Goal: Task Accomplishment & Management: Use online tool/utility

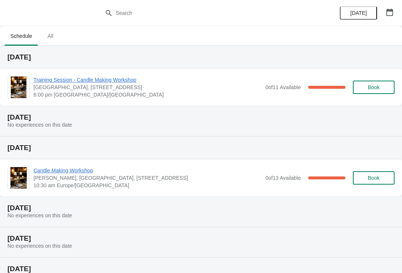
click at [94, 79] on span "Training Session - Candle Making Workshop" at bounding box center [147, 79] width 228 height 7
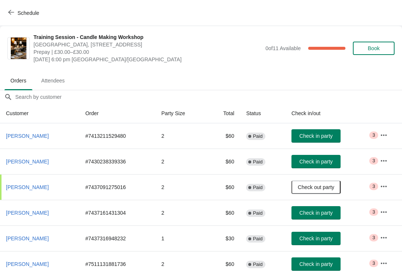
click at [383, 186] on icon "button" at bounding box center [383, 186] width 7 height 7
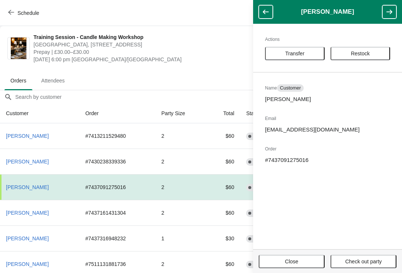
click at [214, 58] on span "[DATE] 6:00 pm [GEOGRAPHIC_DATA]/[GEOGRAPHIC_DATA]" at bounding box center [147, 59] width 228 height 7
click at [266, 5] on button "button" at bounding box center [265, 11] width 14 height 13
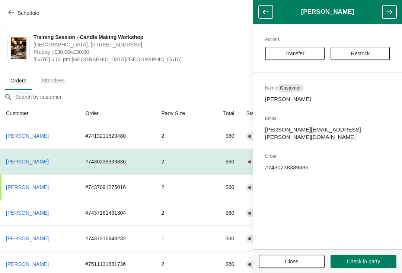
click at [262, 14] on icon "button" at bounding box center [265, 11] width 7 height 7
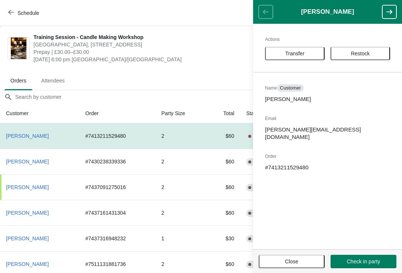
click at [298, 261] on span "Close" at bounding box center [291, 262] width 13 height 6
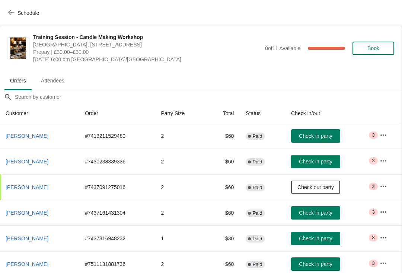
scroll to position [0, 0]
click at [384, 261] on icon "button" at bounding box center [382, 263] width 7 height 7
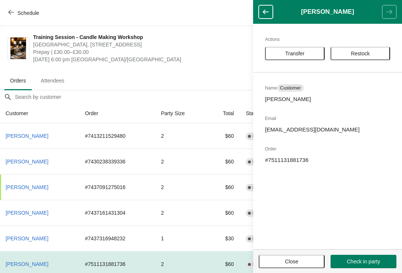
click at [300, 263] on span "Close" at bounding box center [291, 262] width 52 height 6
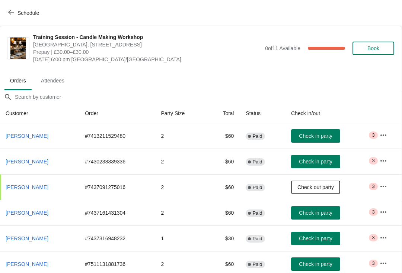
click at [384, 237] on icon "button" at bounding box center [382, 237] width 7 height 7
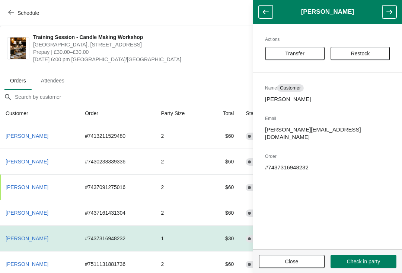
click at [301, 259] on span "Close" at bounding box center [291, 262] width 52 height 6
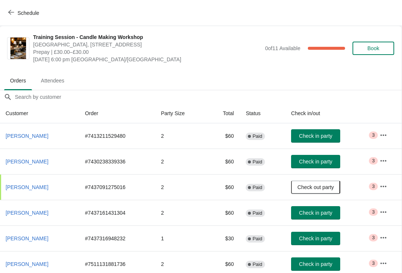
click at [60, 80] on span "Attendees" at bounding box center [52, 80] width 35 height 13
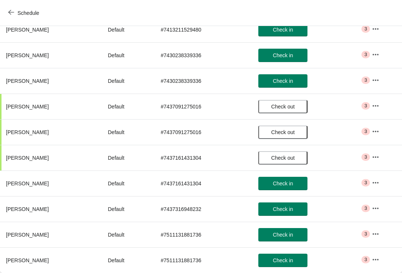
scroll to position [119, 0]
click at [12, 15] on icon "button" at bounding box center [11, 12] width 6 height 6
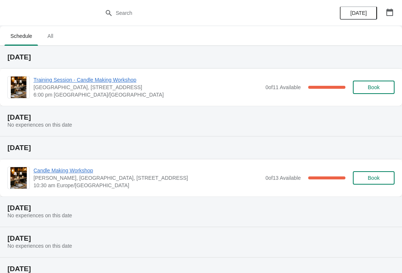
click at [86, 80] on span "Training Session - Candle Making Workshop" at bounding box center [147, 79] width 228 height 7
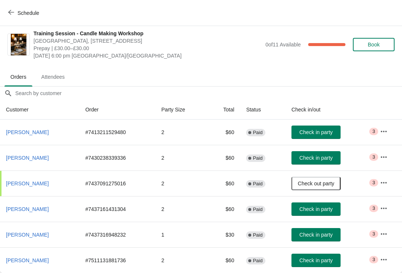
scroll to position [4, 0]
click at [60, 77] on span "Attendees" at bounding box center [52, 76] width 35 height 13
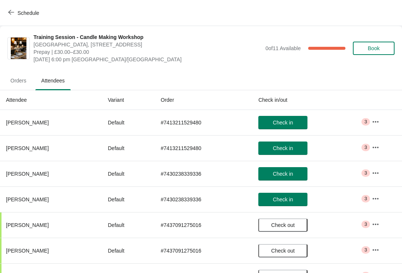
scroll to position [0, 0]
click at [16, 79] on span "Orders" at bounding box center [18, 80] width 28 height 13
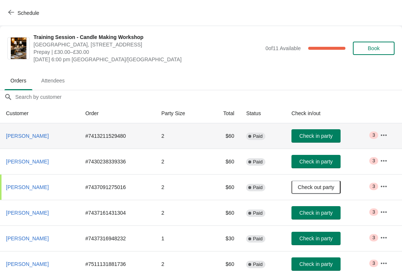
click at [316, 134] on span "Check in party" at bounding box center [315, 136] width 33 height 6
